Goal: Information Seeking & Learning: Find specific page/section

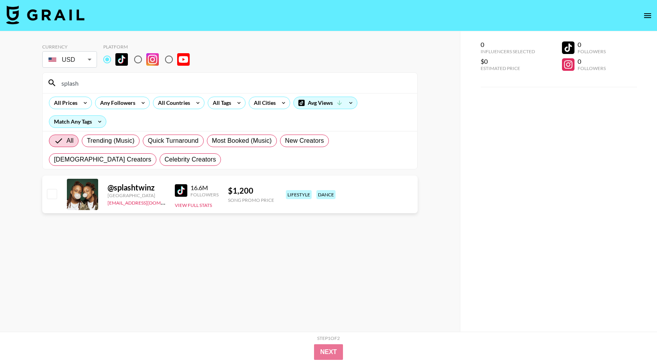
click at [120, 85] on input "splash" at bounding box center [235, 83] width 356 height 13
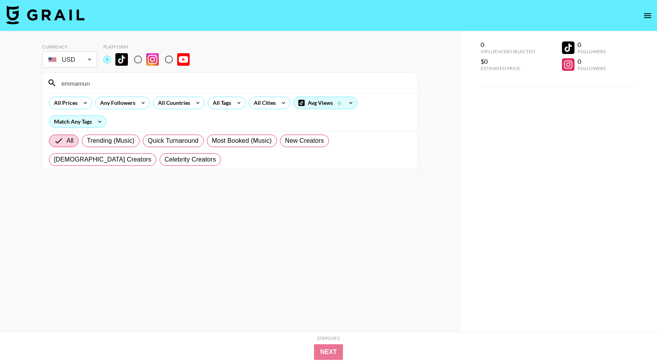
click at [179, 90] on div "emmamun" at bounding box center [230, 83] width 375 height 20
click at [180, 79] on input "emmamun" at bounding box center [235, 83] width 356 height 13
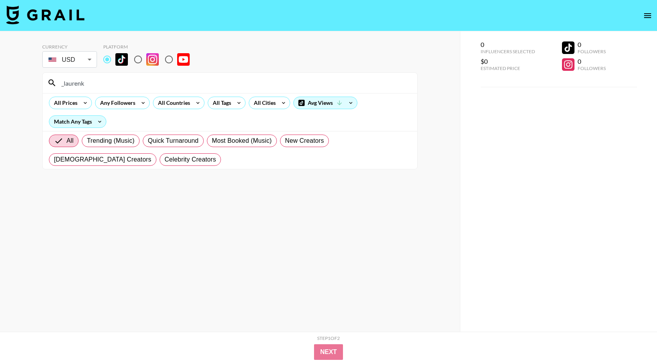
type input "_laurenk"
click at [87, 81] on input "_laurenk" at bounding box center [235, 83] width 356 height 13
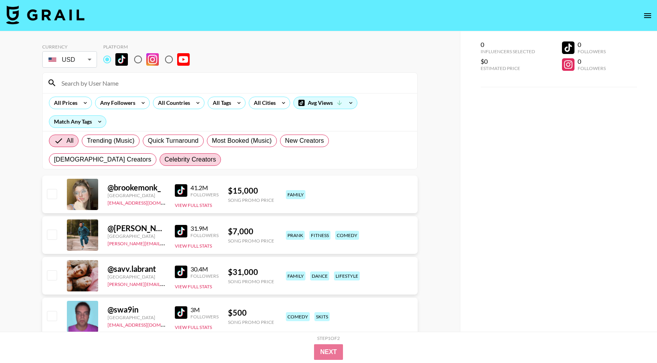
click at [165, 158] on span "Celebrity Creators" at bounding box center [191, 159] width 52 height 9
click at [165, 160] on input "Celebrity Creators" at bounding box center [165, 160] width 0 height 0
radio input "true"
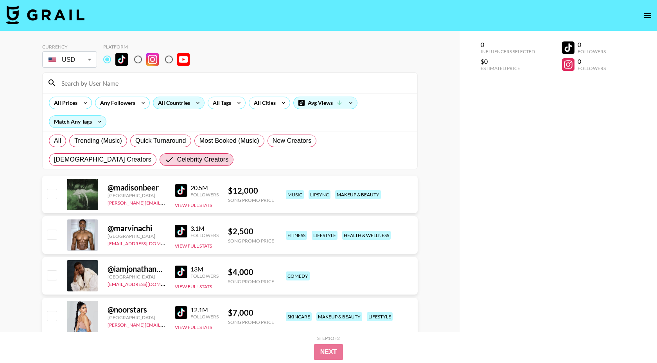
click at [194, 101] on icon at bounding box center [198, 103] width 13 height 12
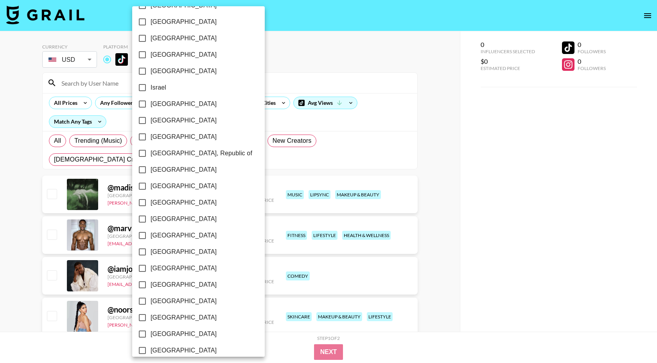
scroll to position [549, 0]
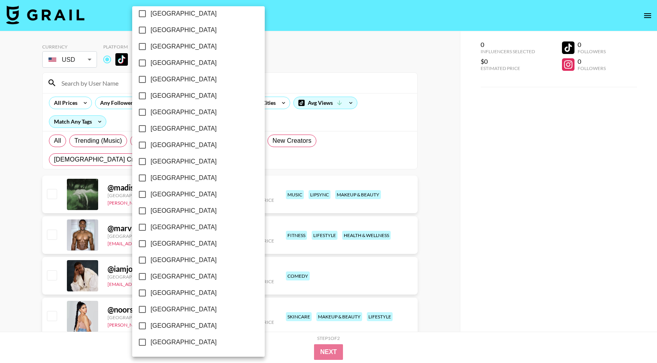
click at [172, 312] on span "[GEOGRAPHIC_DATA]" at bounding box center [184, 309] width 66 height 9
click at [151, 312] on input "[GEOGRAPHIC_DATA]" at bounding box center [142, 309] width 16 height 16
checkbox input "true"
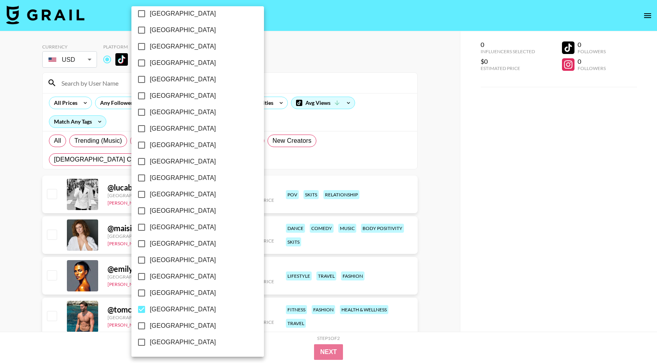
click at [321, 66] on div at bounding box center [328, 181] width 657 height 363
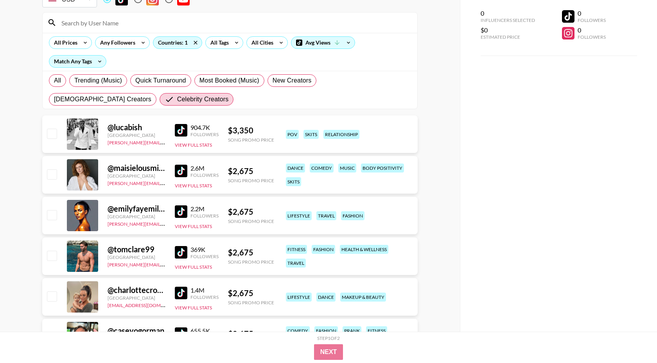
scroll to position [92, 0]
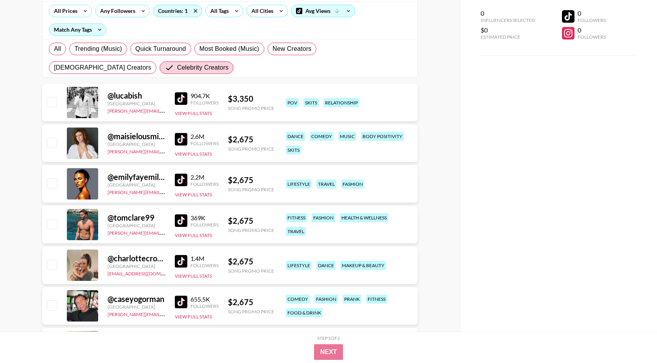
click at [180, 178] on img at bounding box center [181, 180] width 13 height 13
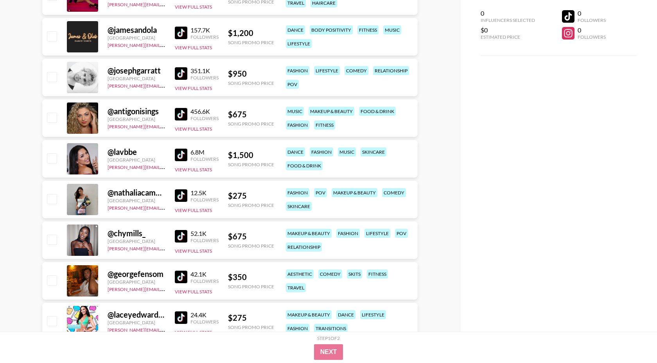
scroll to position [636, 0]
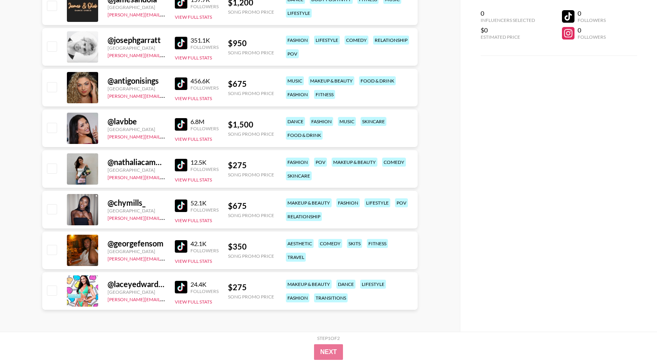
click at [177, 125] on img at bounding box center [181, 124] width 13 height 13
